Goal: Obtain resource: Download file/media

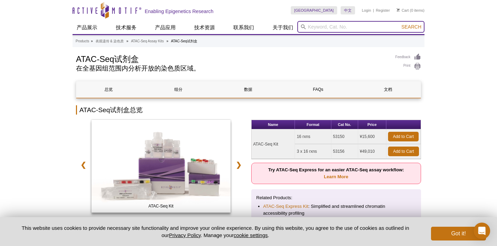
click at [330, 30] on input "search" at bounding box center [360, 27] width 127 height 12
paste input "ATAC-Seq Express Kit Catalog No. 53157"
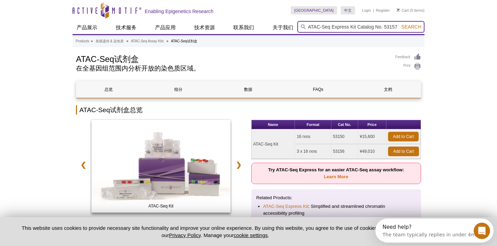
drag, startPoint x: 376, startPoint y: 26, endPoint x: 258, endPoint y: 19, distance: 118.2
click at [258, 19] on div "Skip to content Active Motif Logo Enabling Epigenetics Research [GEOGRAPHIC_DAT…" at bounding box center [249, 17] width 352 height 34
type input "No. 53157"
click at [399, 24] on button "Search" at bounding box center [411, 27] width 24 height 6
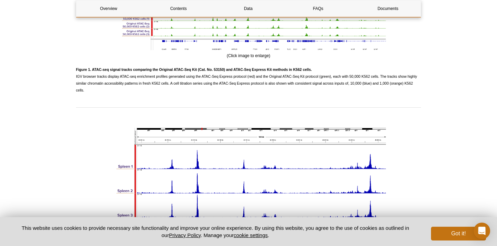
scroll to position [952, 0]
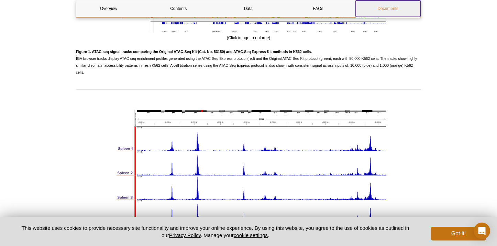
click at [387, 12] on link "Documents" at bounding box center [388, 8] width 65 height 17
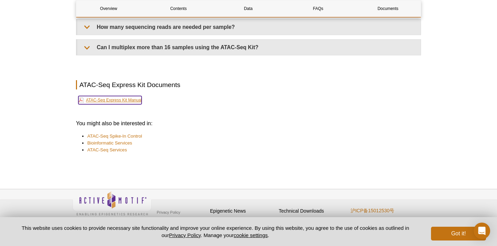
click at [128, 96] on link "ATAC-Seq Express Kit Manual" at bounding box center [109, 100] width 63 height 8
